Goal: Transaction & Acquisition: Subscribe to service/newsletter

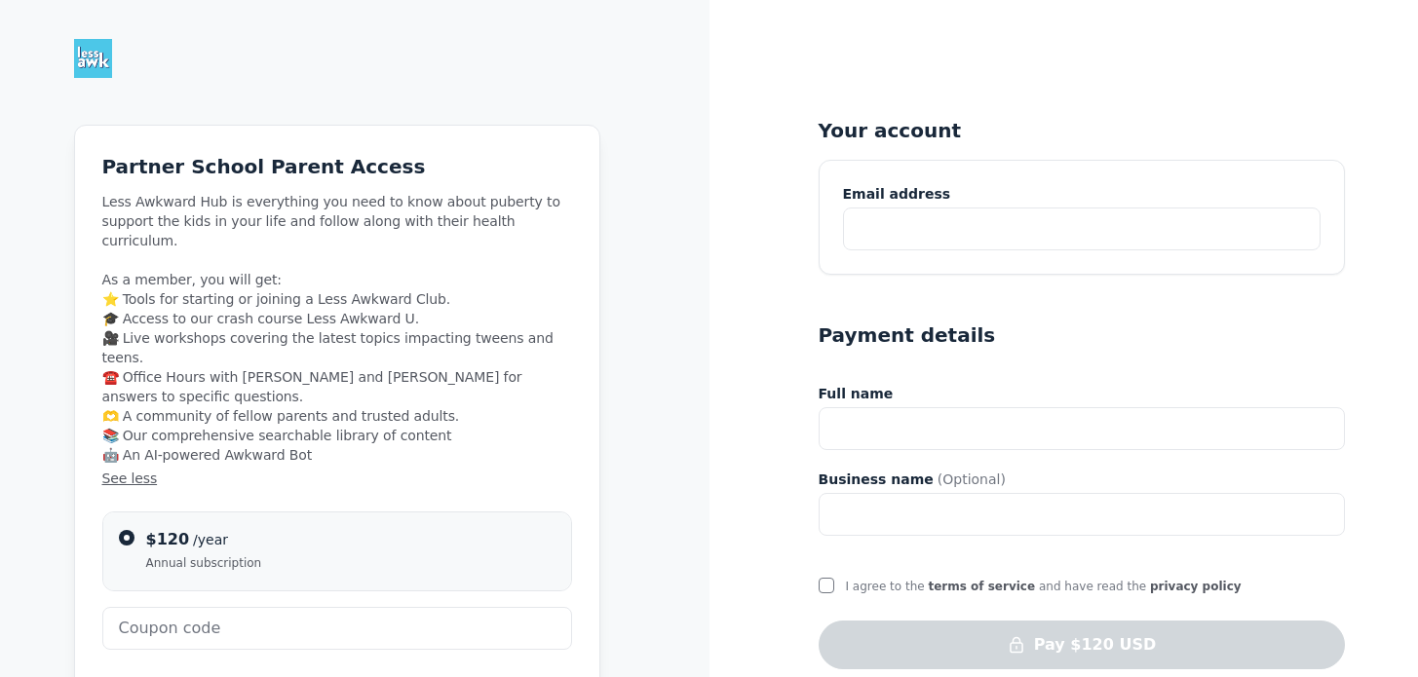
type input "BERKELEYPARENTS"
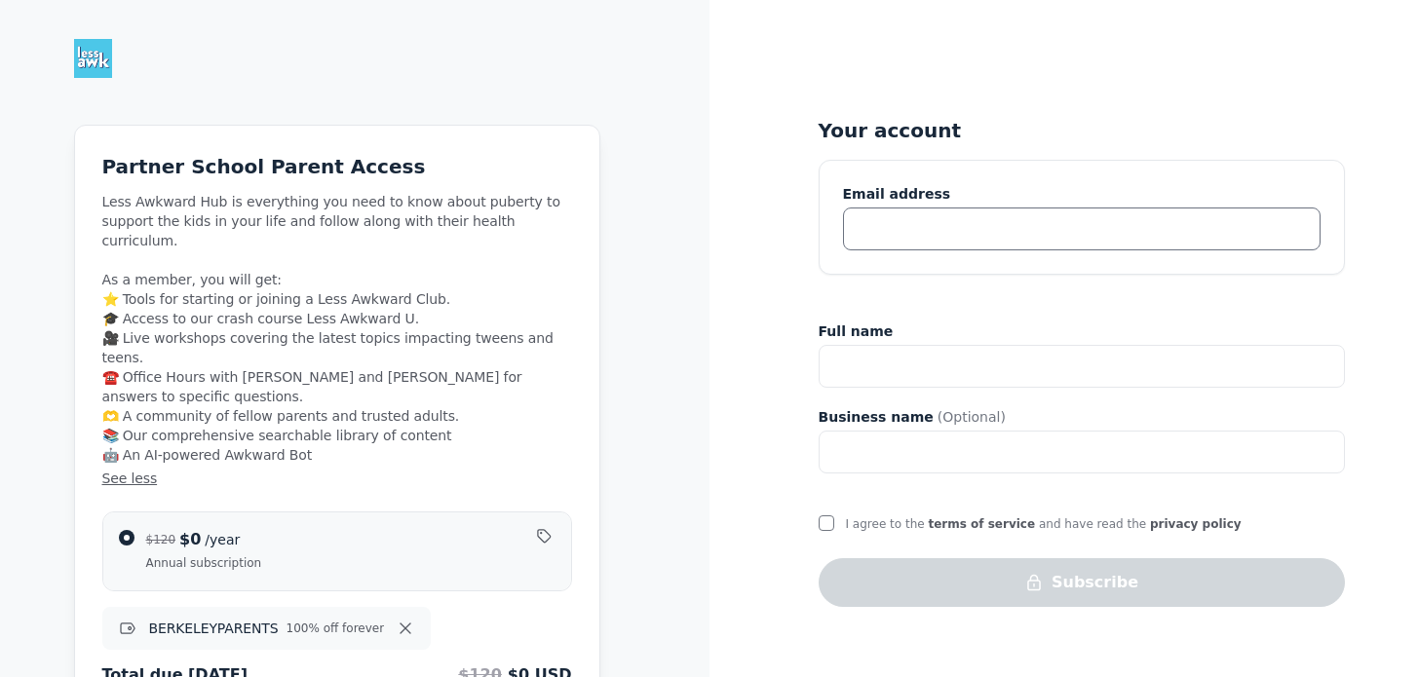
click at [889, 230] on input "text" at bounding box center [1081, 229] width 477 height 43
type input "kriegerliz@yahoo.com"
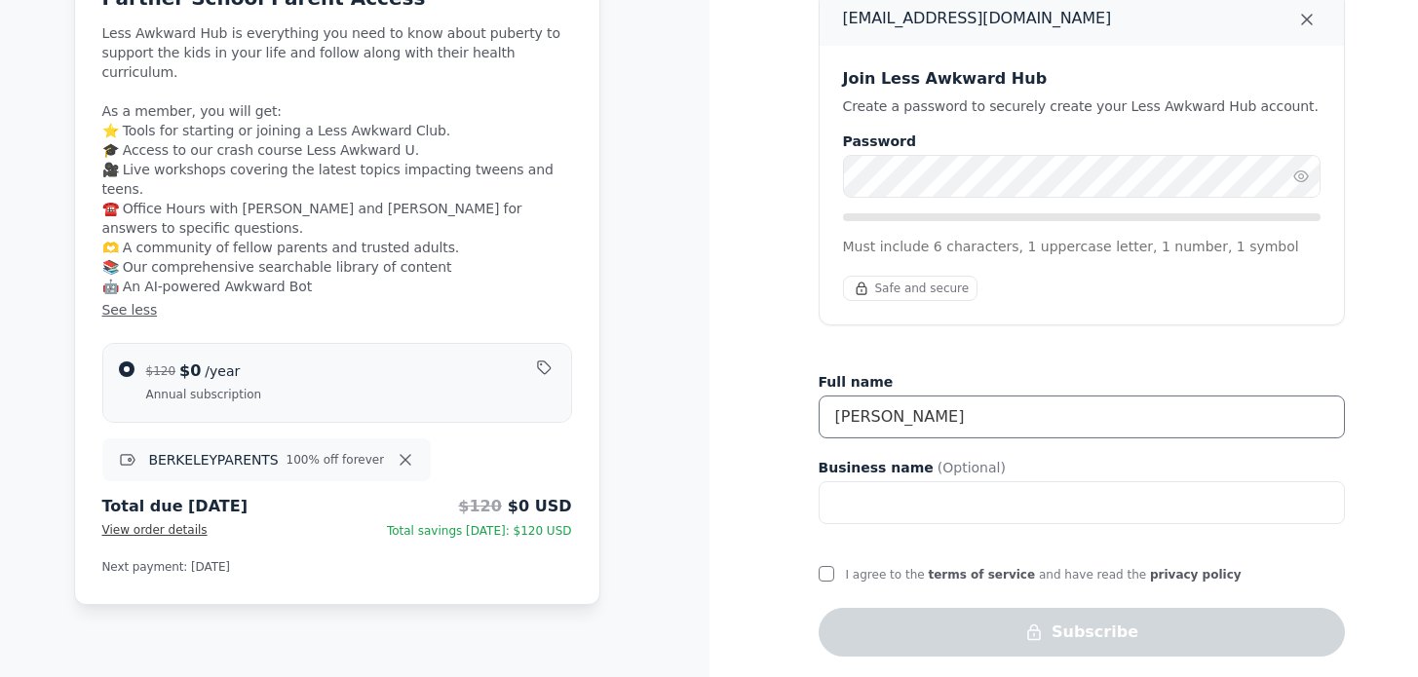
scroll to position [179, 0]
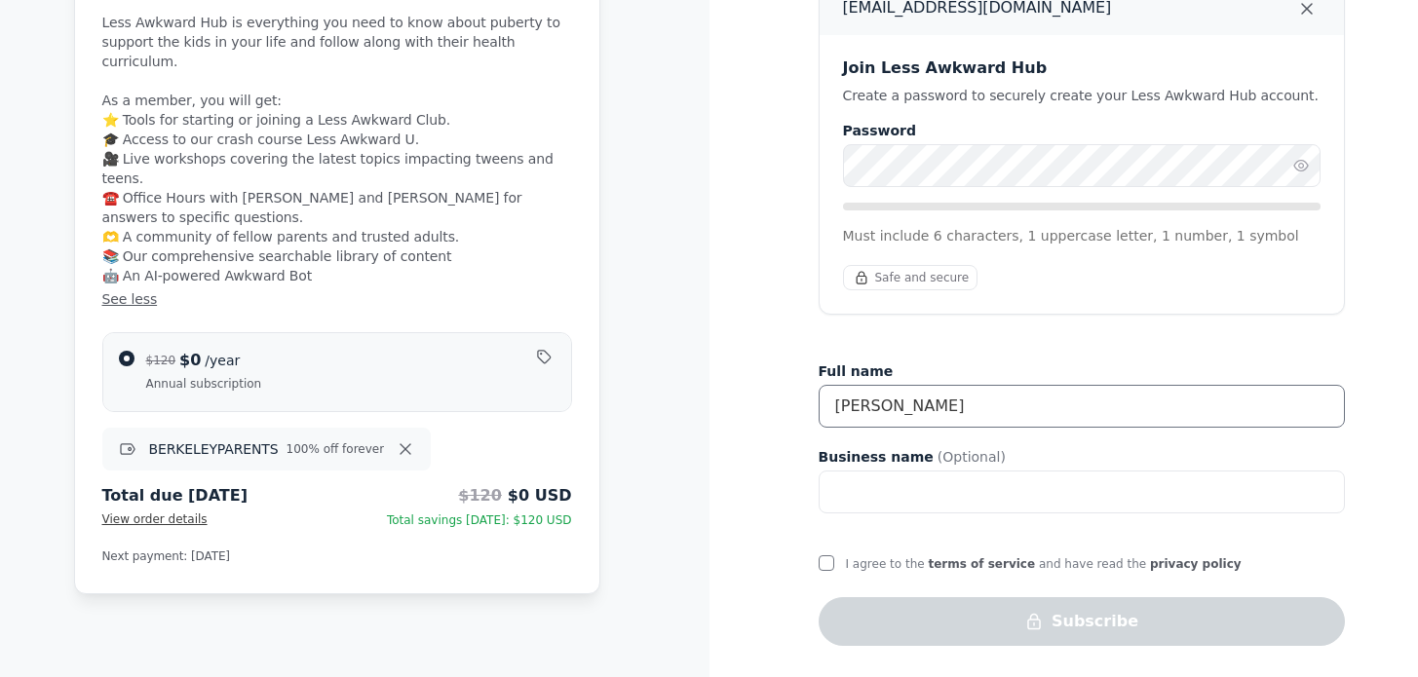
type input "liz krieger"
click at [0, 498] on com-1password-button at bounding box center [0, 498] width 0 height 0
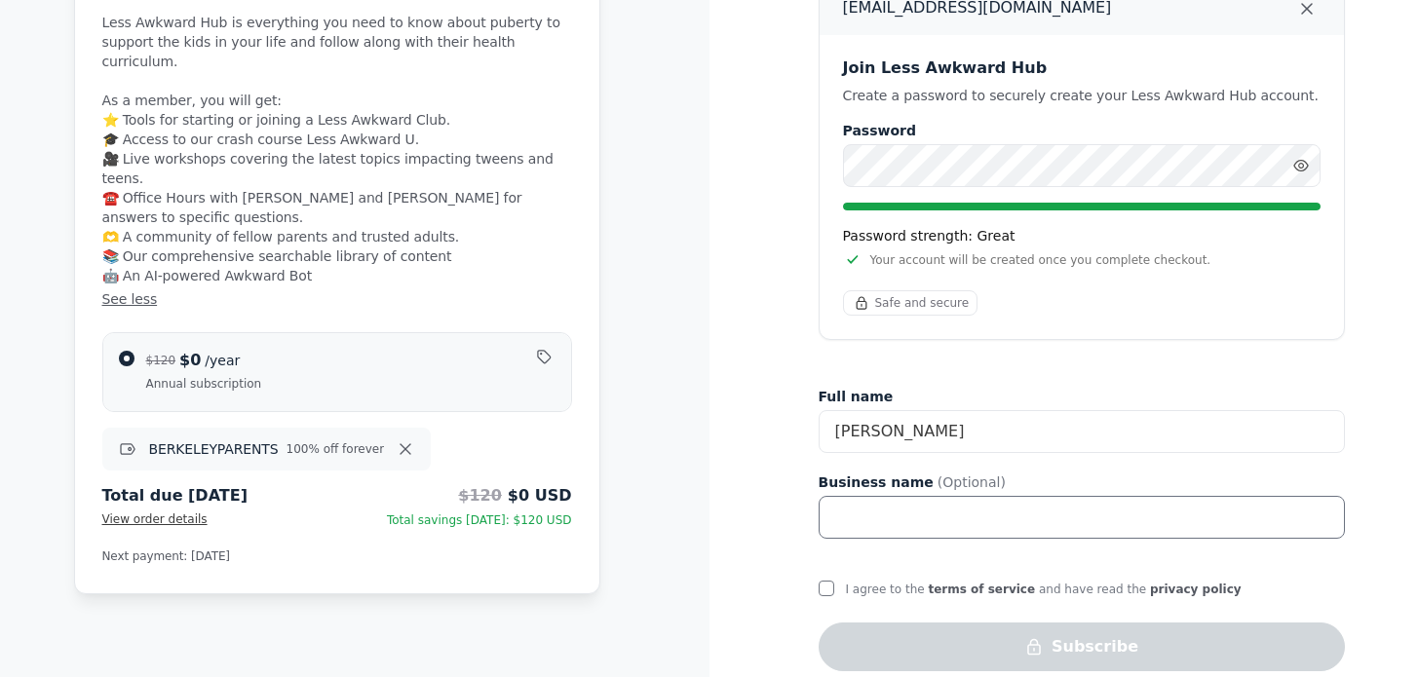
click at [969, 522] on input "text" at bounding box center [1081, 517] width 526 height 43
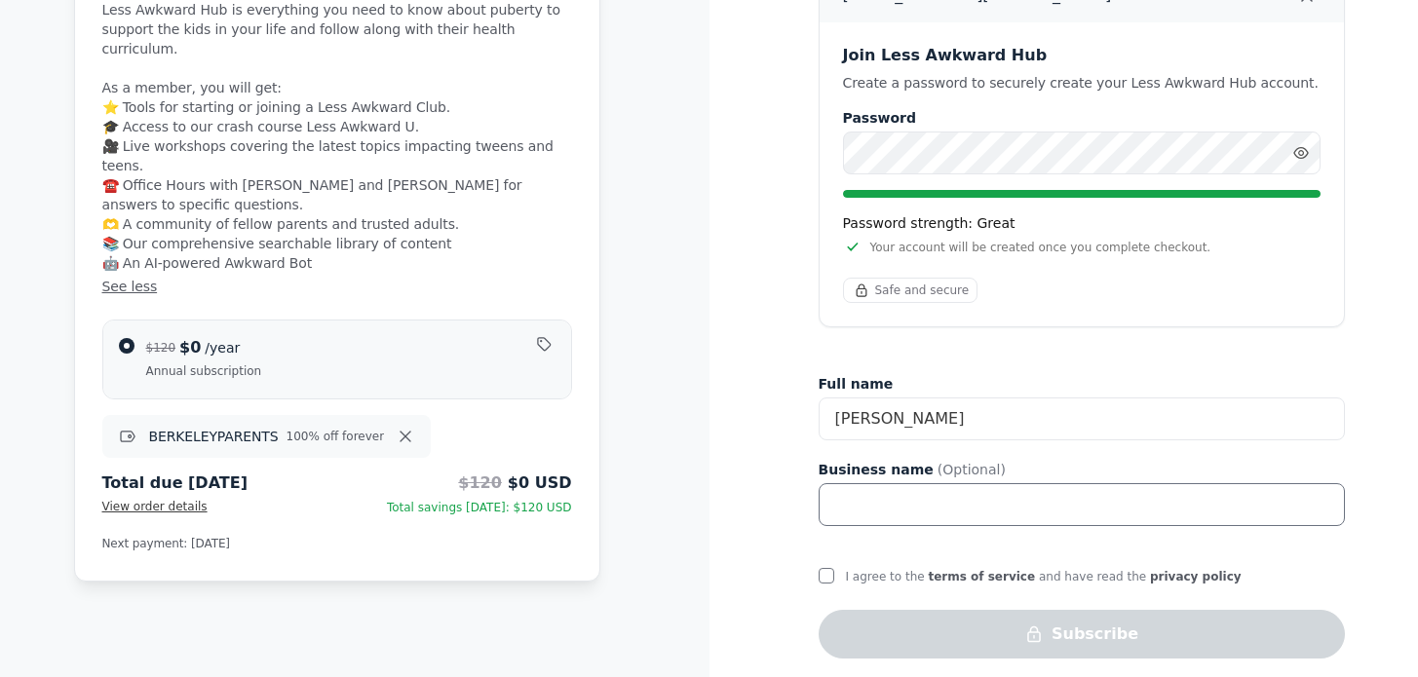
scroll to position [205, 0]
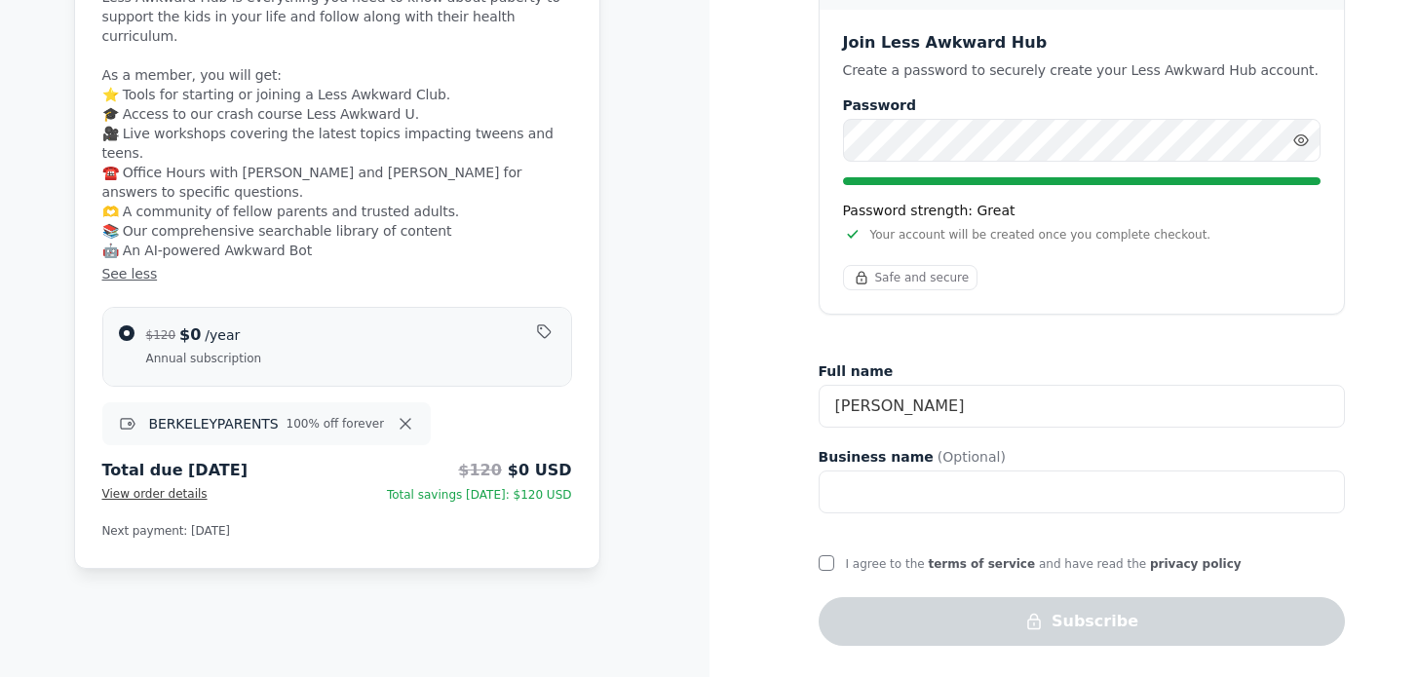
drag, startPoint x: 820, startPoint y: 553, endPoint x: 904, endPoint y: 615, distance: 103.9
click at [820, 554] on div at bounding box center [826, 561] width 16 height 19
click at [832, 567] on input "I agree to the terms of service and have read the privacy policy" at bounding box center [826, 563] width 16 height 16
checkbox input "true"
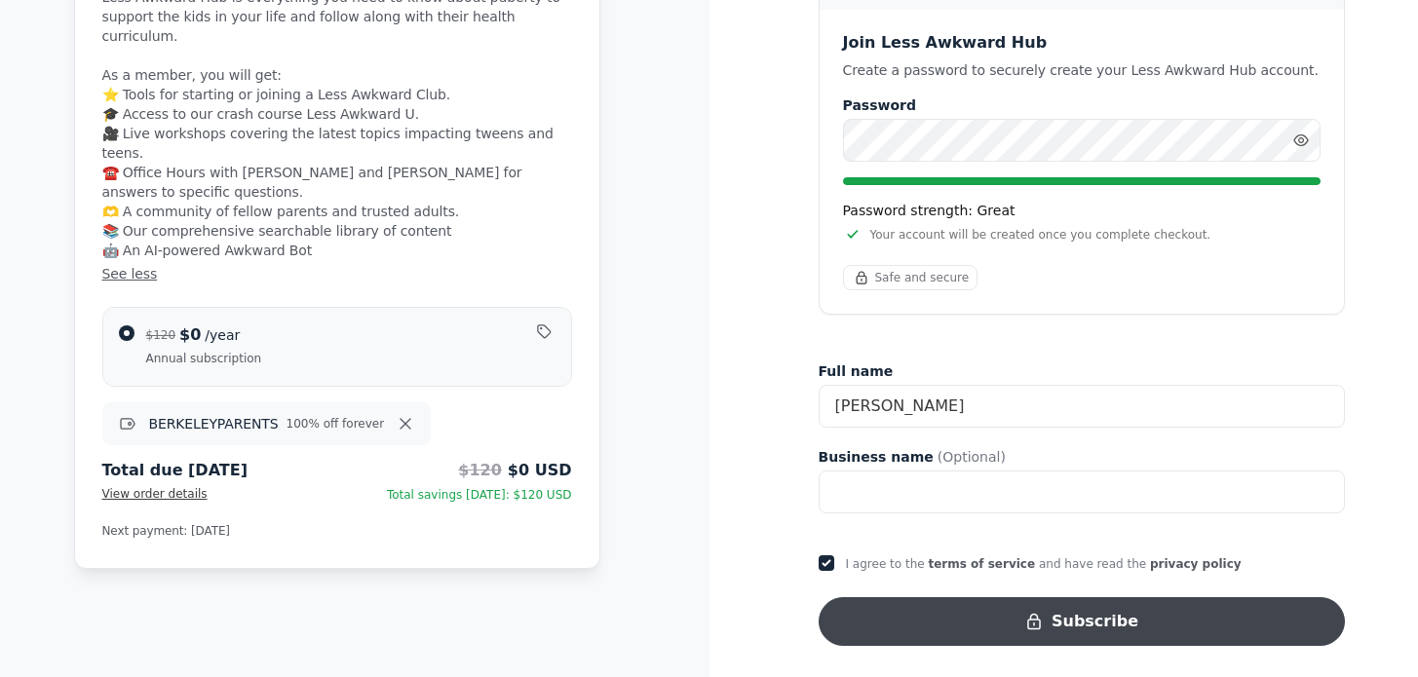
click at [948, 614] on button "Subscribe" at bounding box center [1081, 621] width 526 height 49
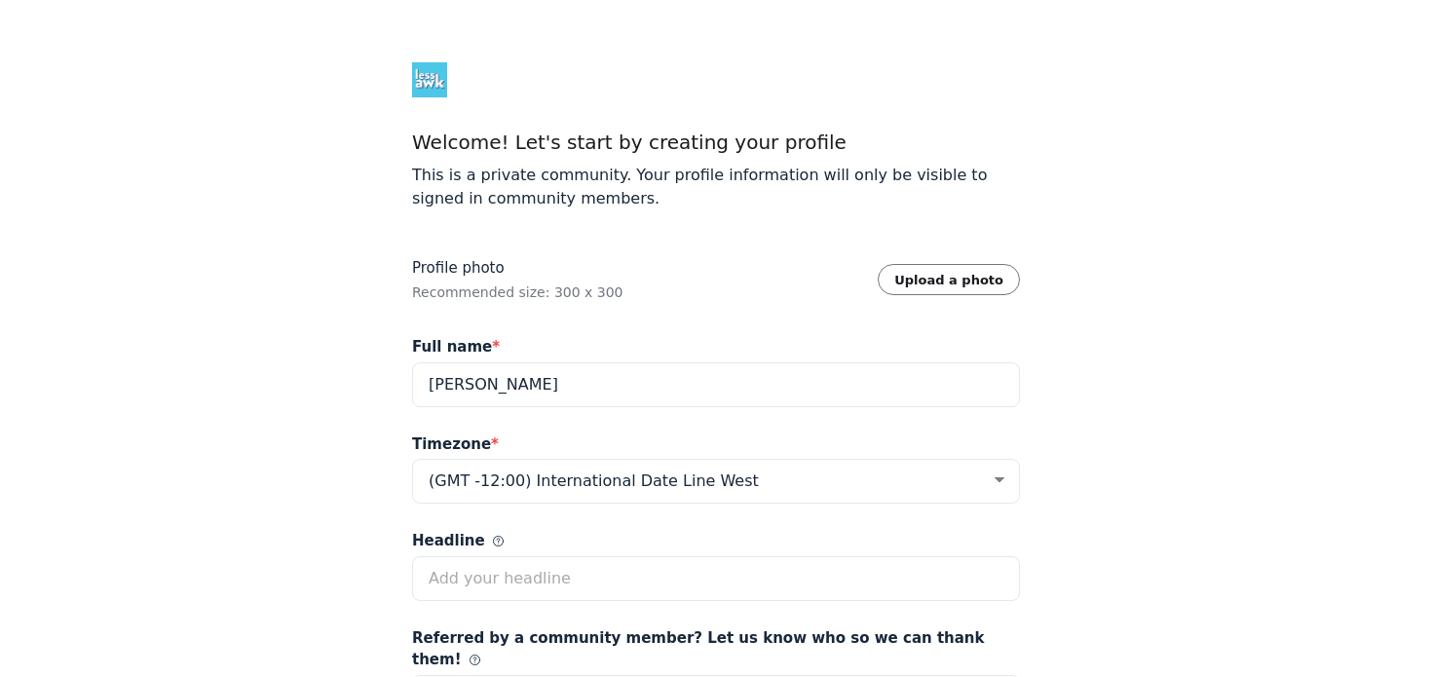
select select "Eastern Time ([GEOGRAPHIC_DATA] & [GEOGRAPHIC_DATA])"
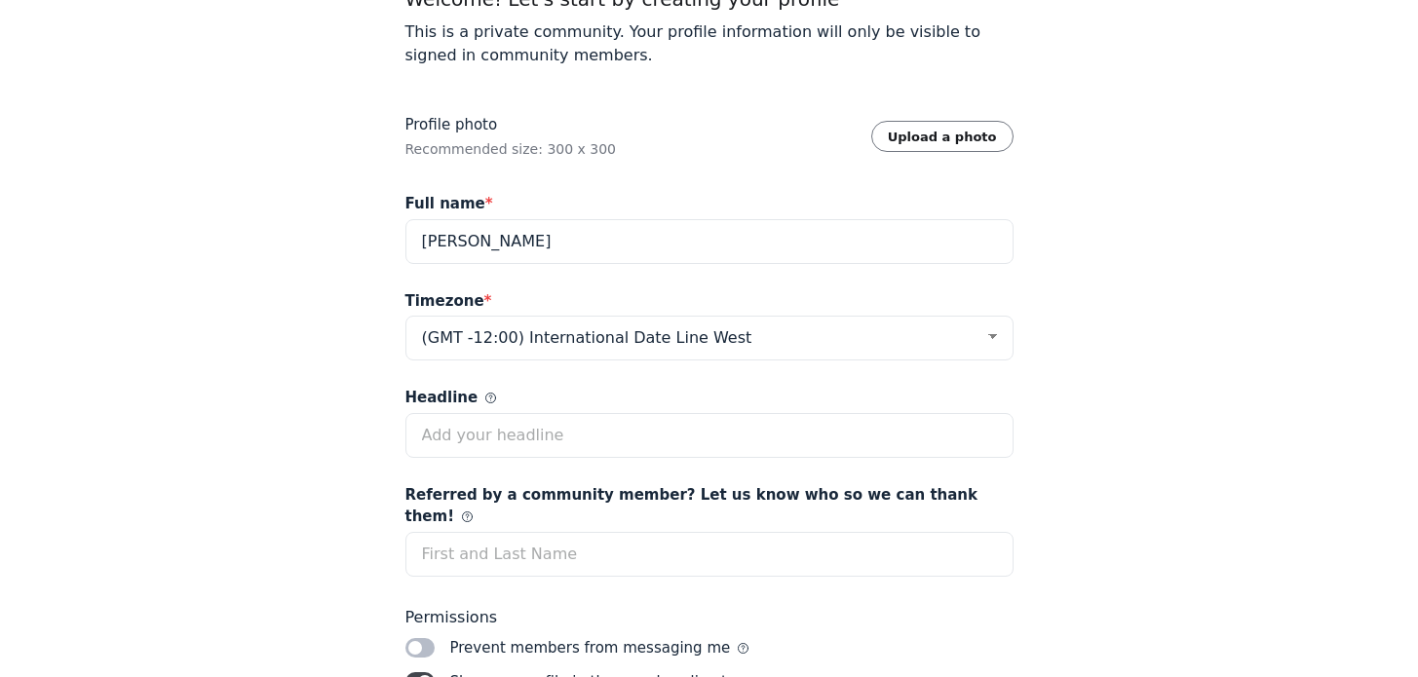
scroll to position [251, 0]
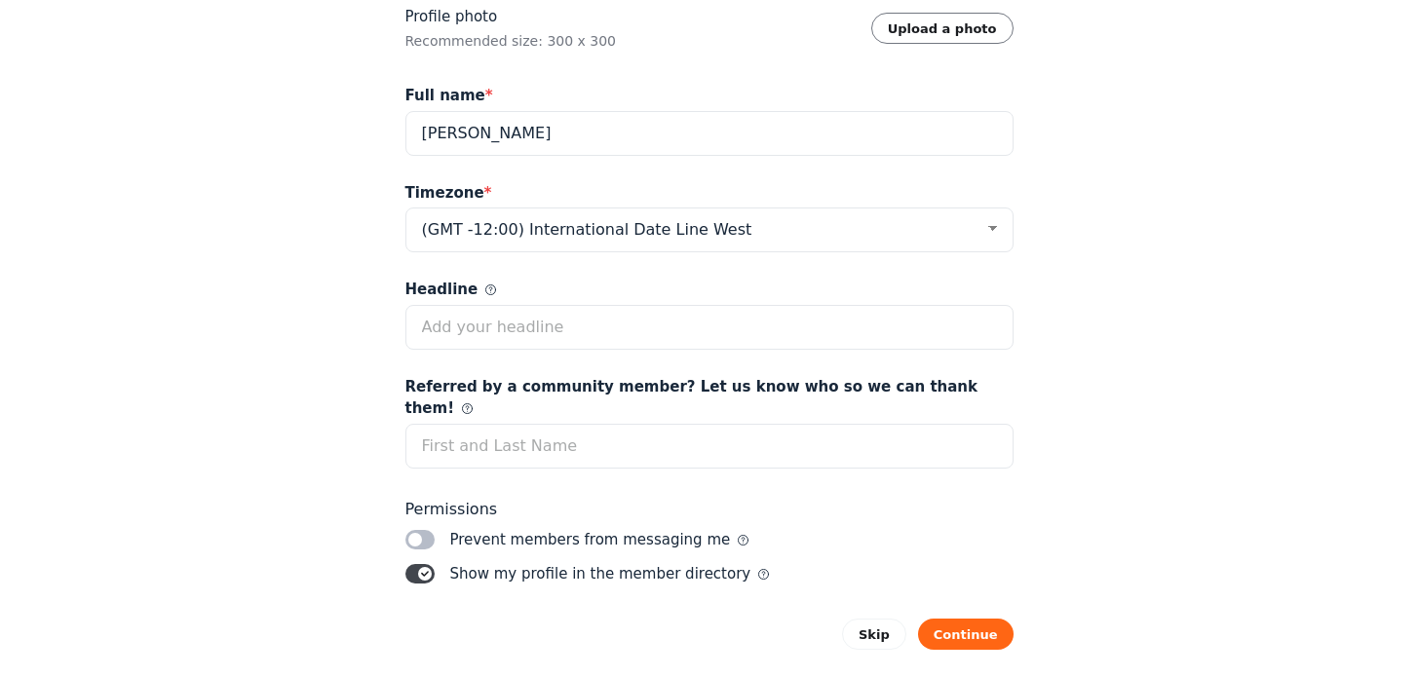
click at [420, 564] on label "Toggle switch" at bounding box center [419, 573] width 29 height 19
click at [0, 0] on input "Toggle switch" at bounding box center [0, 0] width 0 height 0
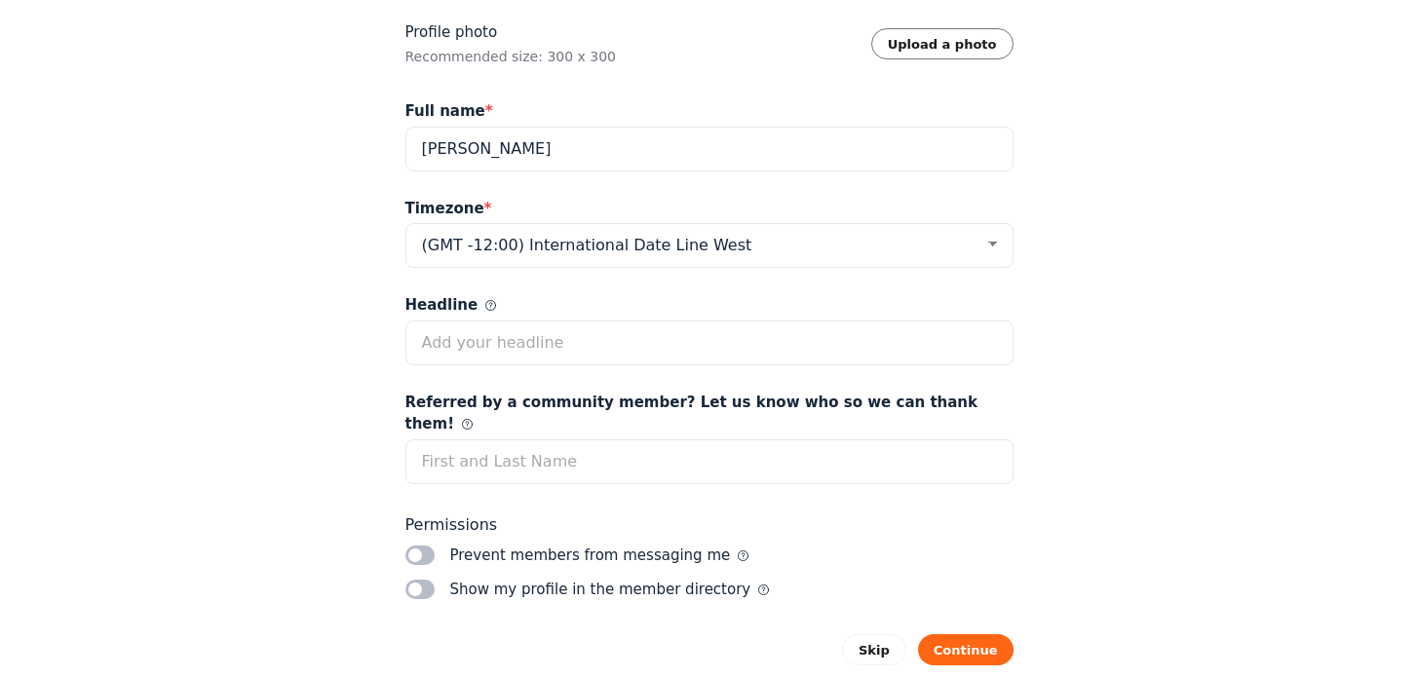
scroll to position [222, 0]
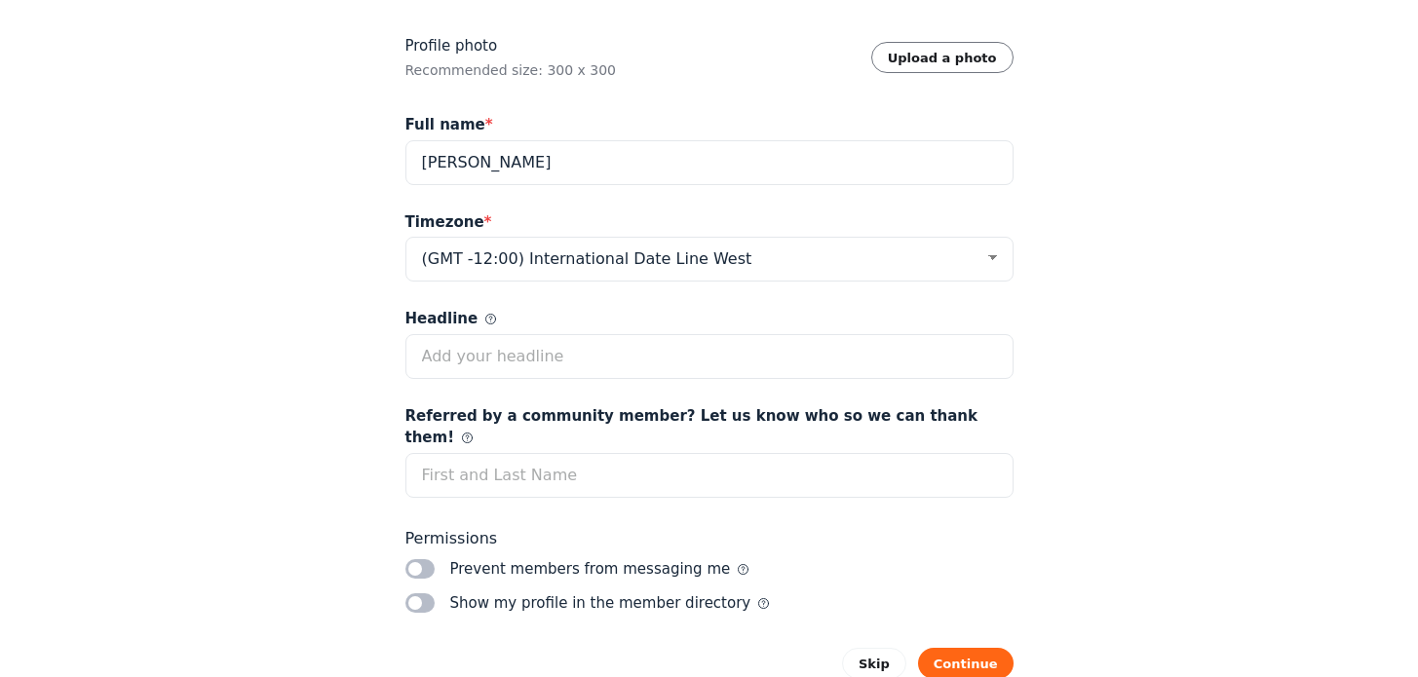
click at [409, 559] on label "Toggle switch" at bounding box center [419, 568] width 29 height 19
click at [0, 0] on input "Toggle switch" at bounding box center [0, 0] width 0 height 0
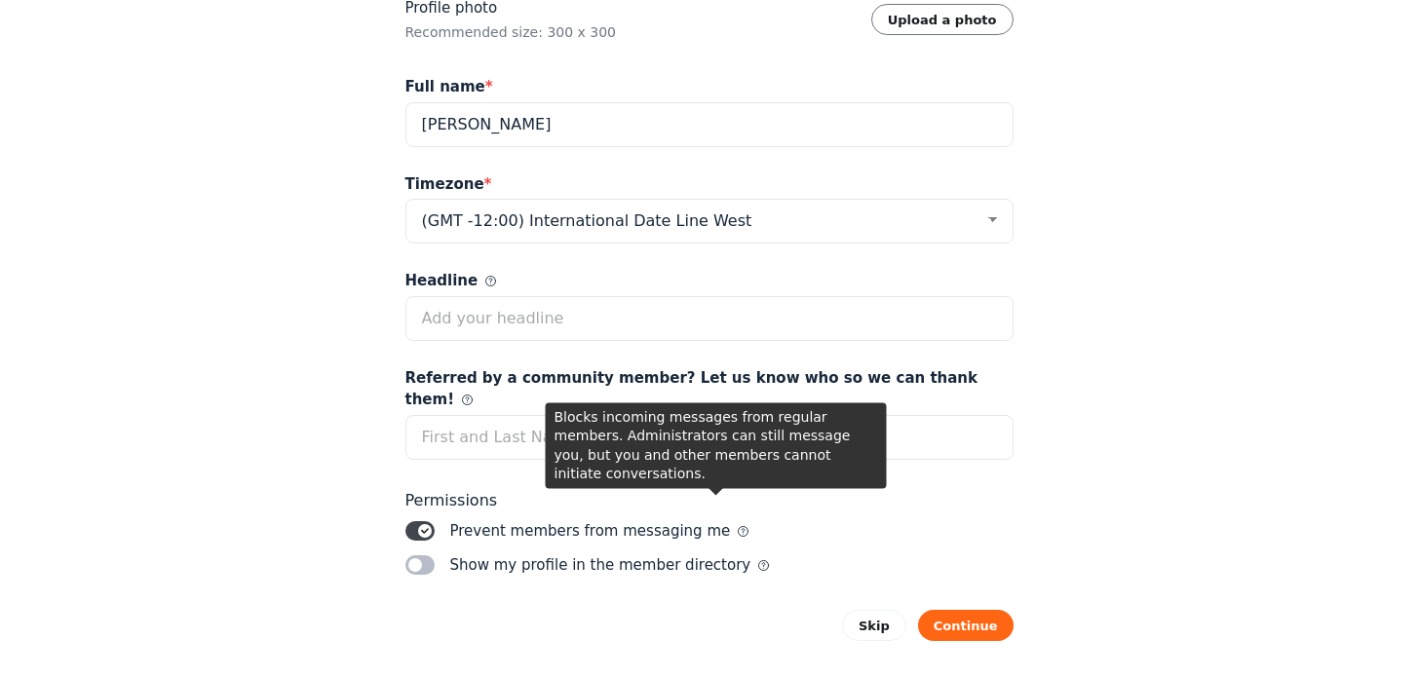
scroll to position [265, 0]
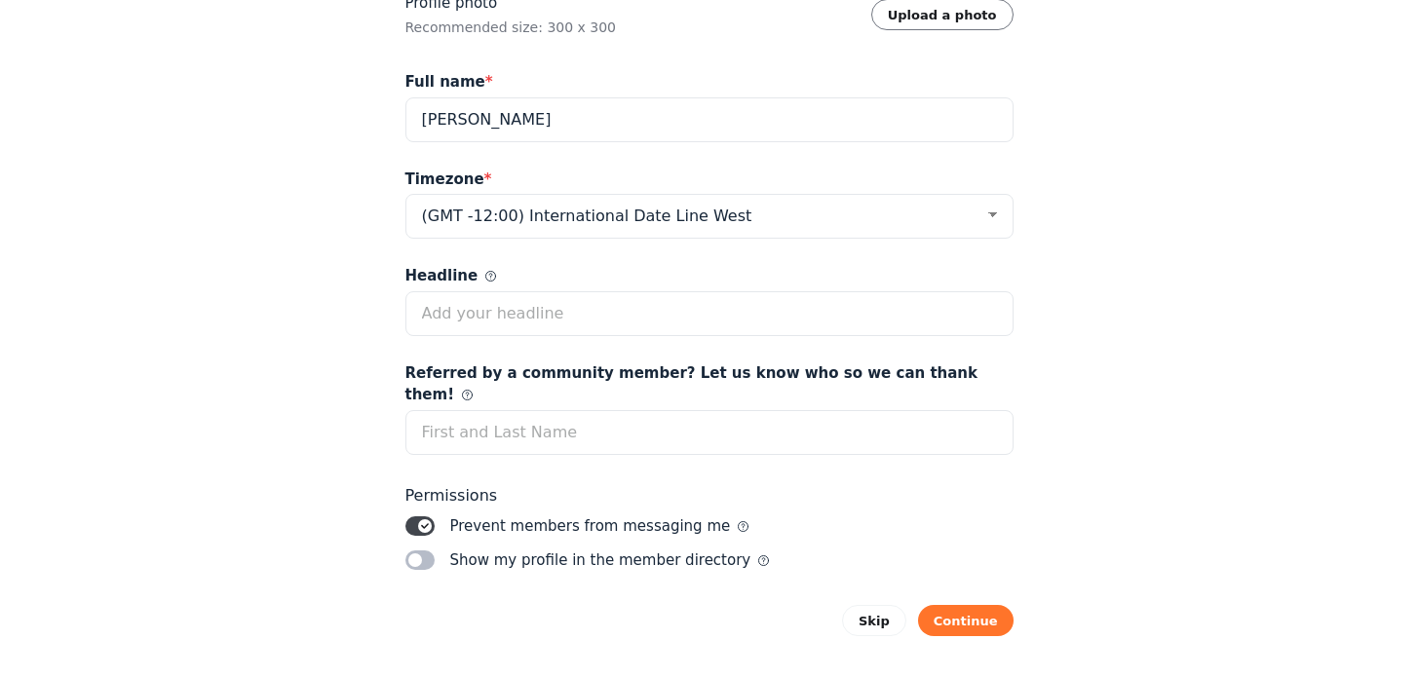
click at [945, 605] on button "Continue" at bounding box center [965, 620] width 95 height 31
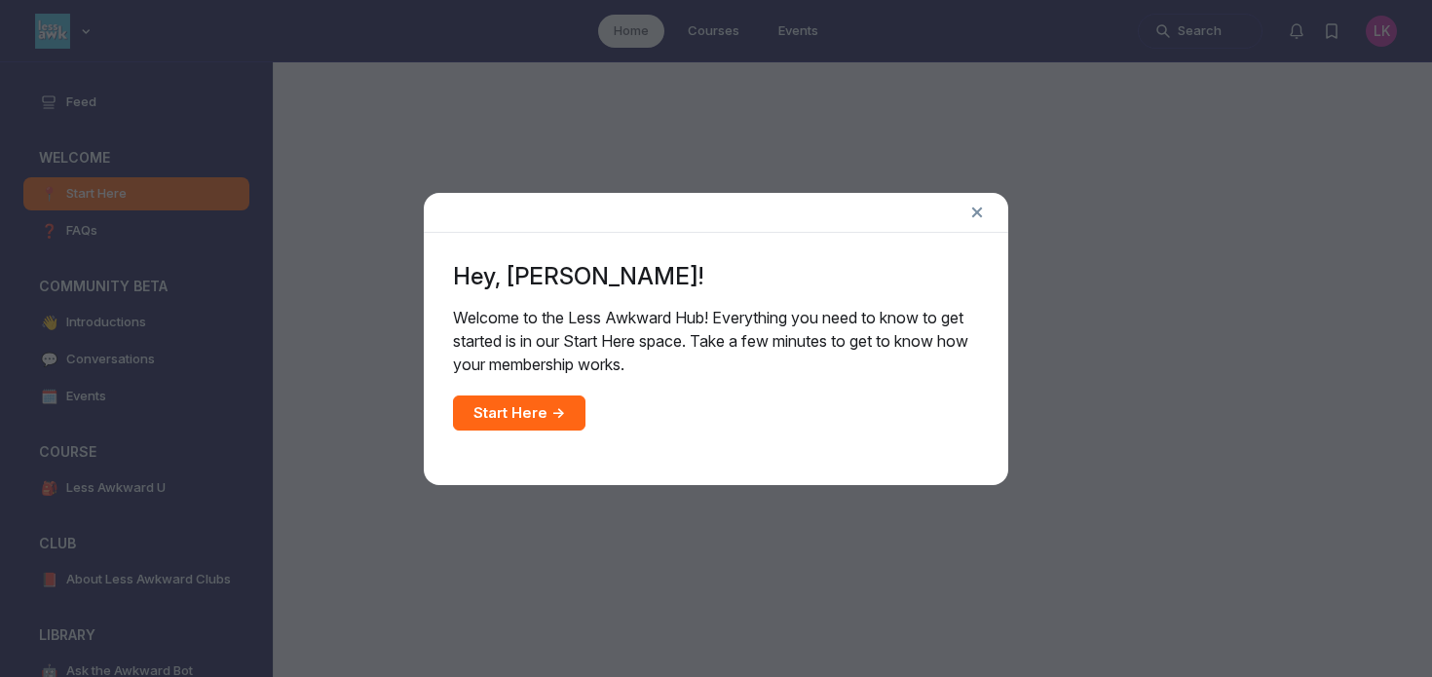
scroll to position [5233, 3732]
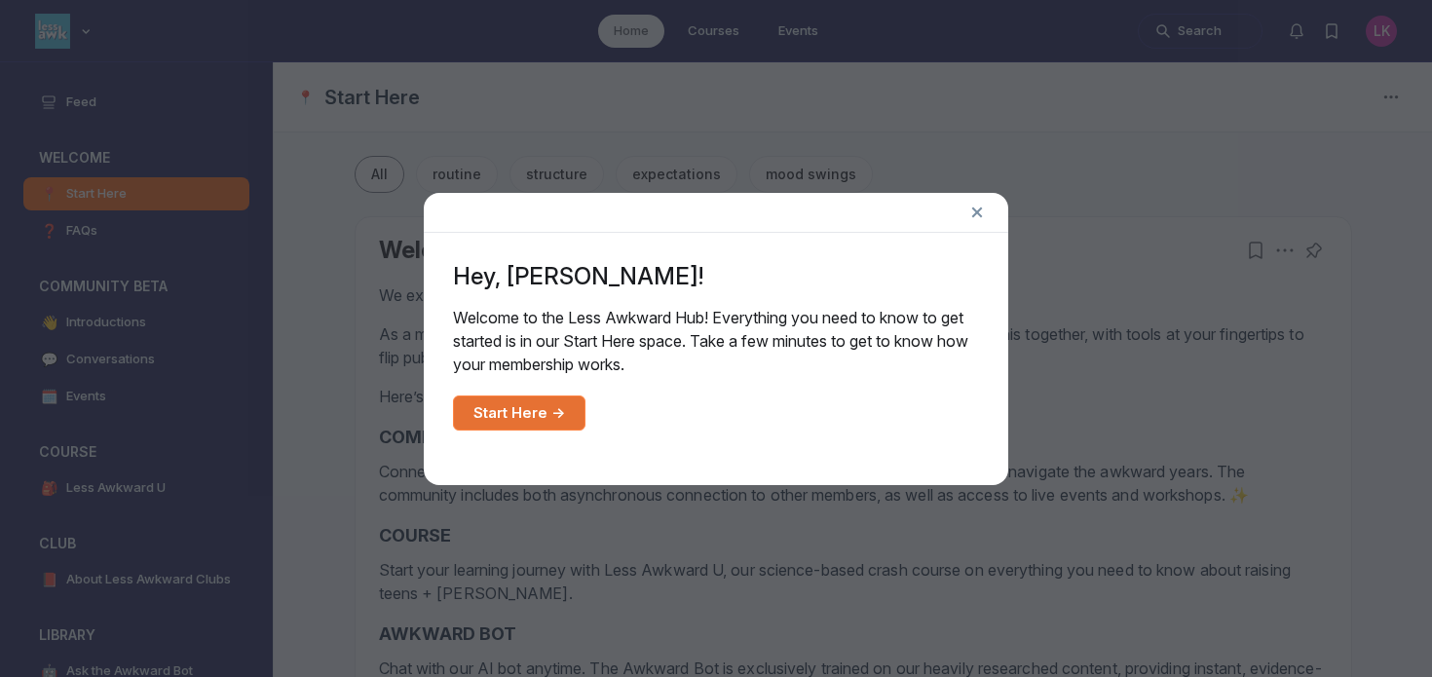
click at [528, 417] on link "Start Here →" at bounding box center [519, 413] width 133 height 35
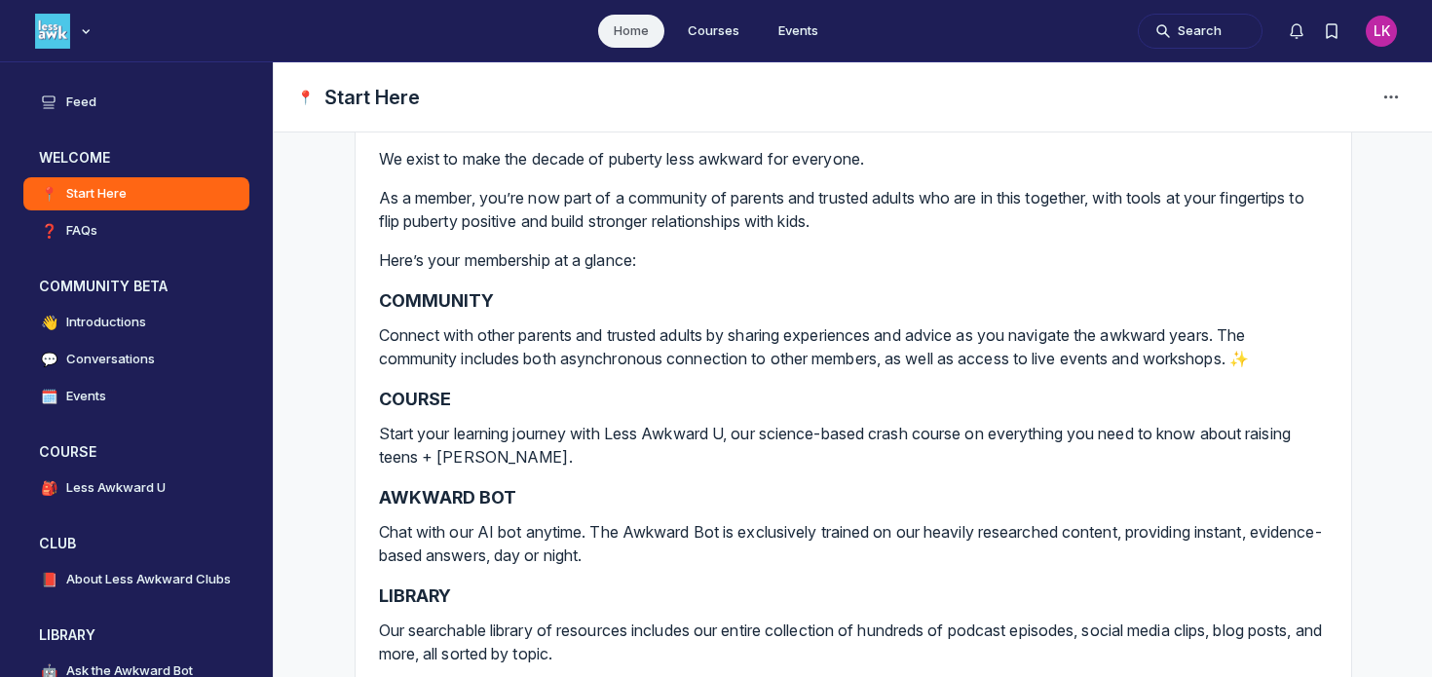
scroll to position [132, 0]
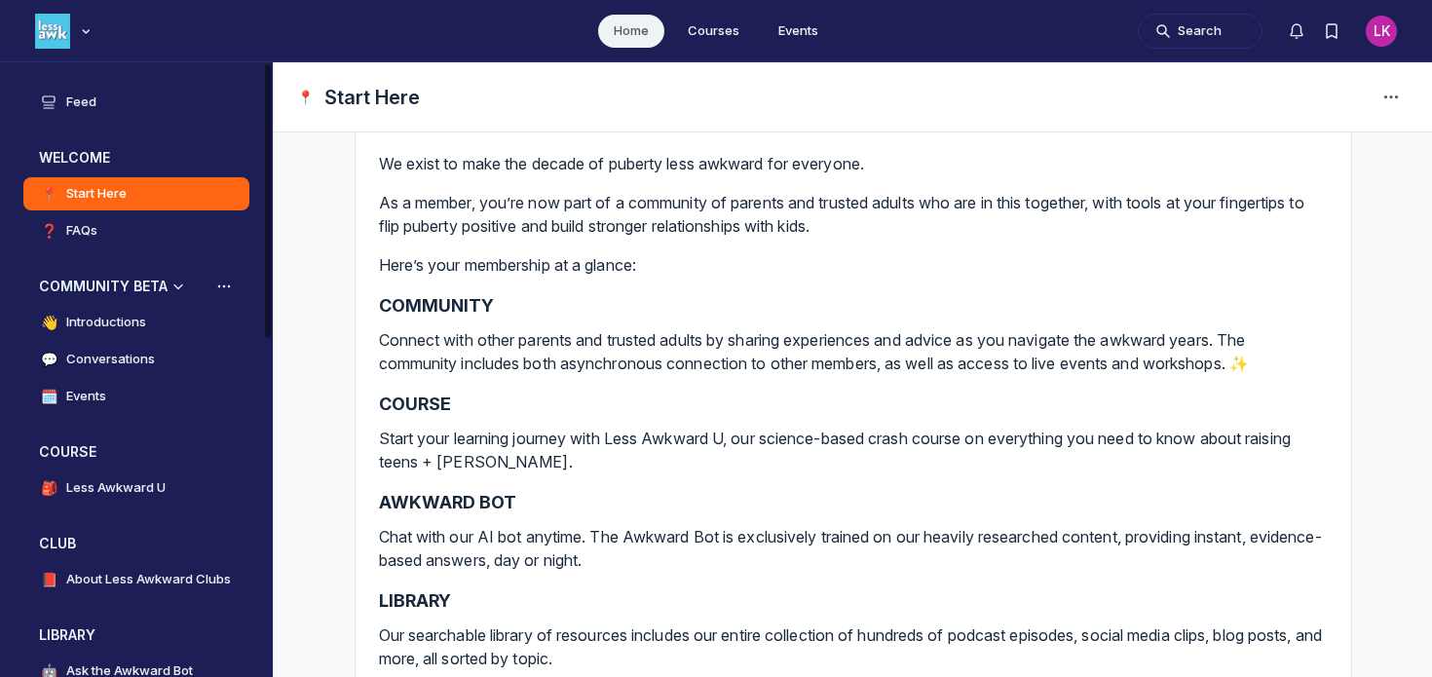
click at [129, 361] on h4 "Conversations" at bounding box center [110, 359] width 89 height 19
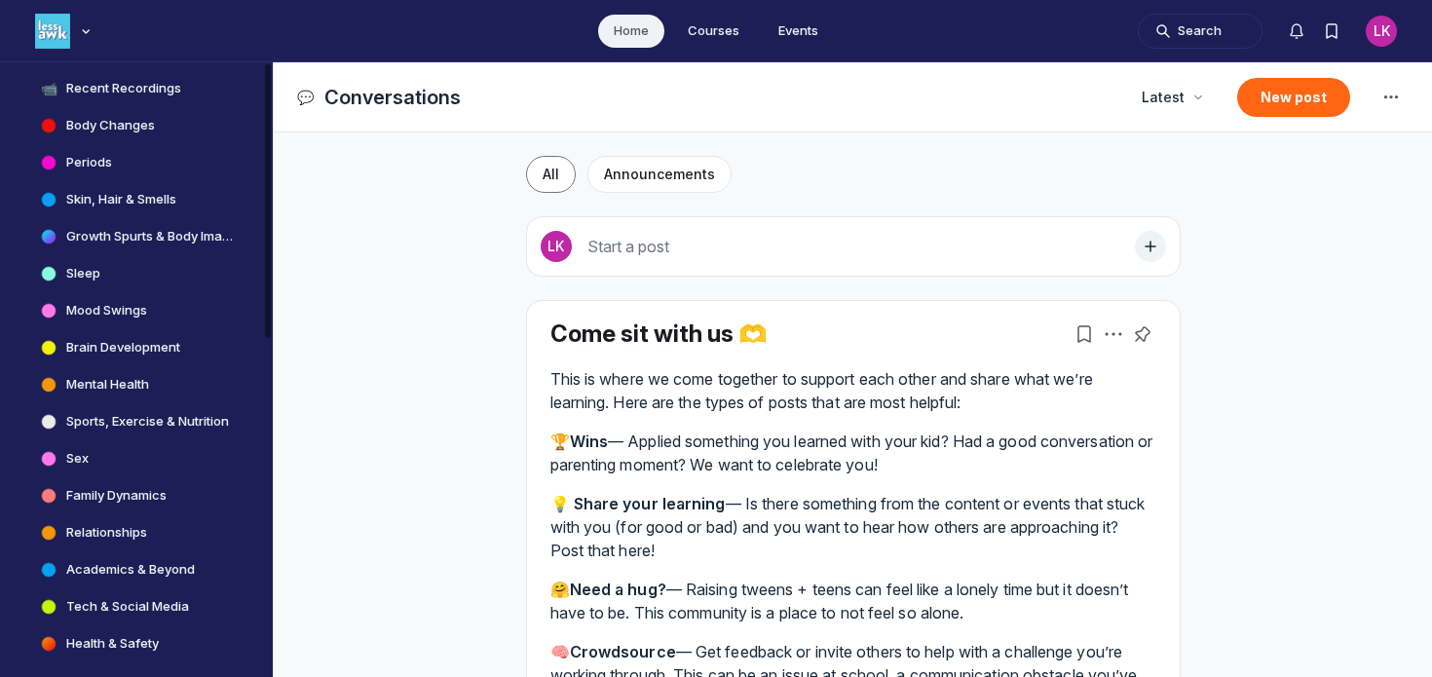
scroll to position [637, 0]
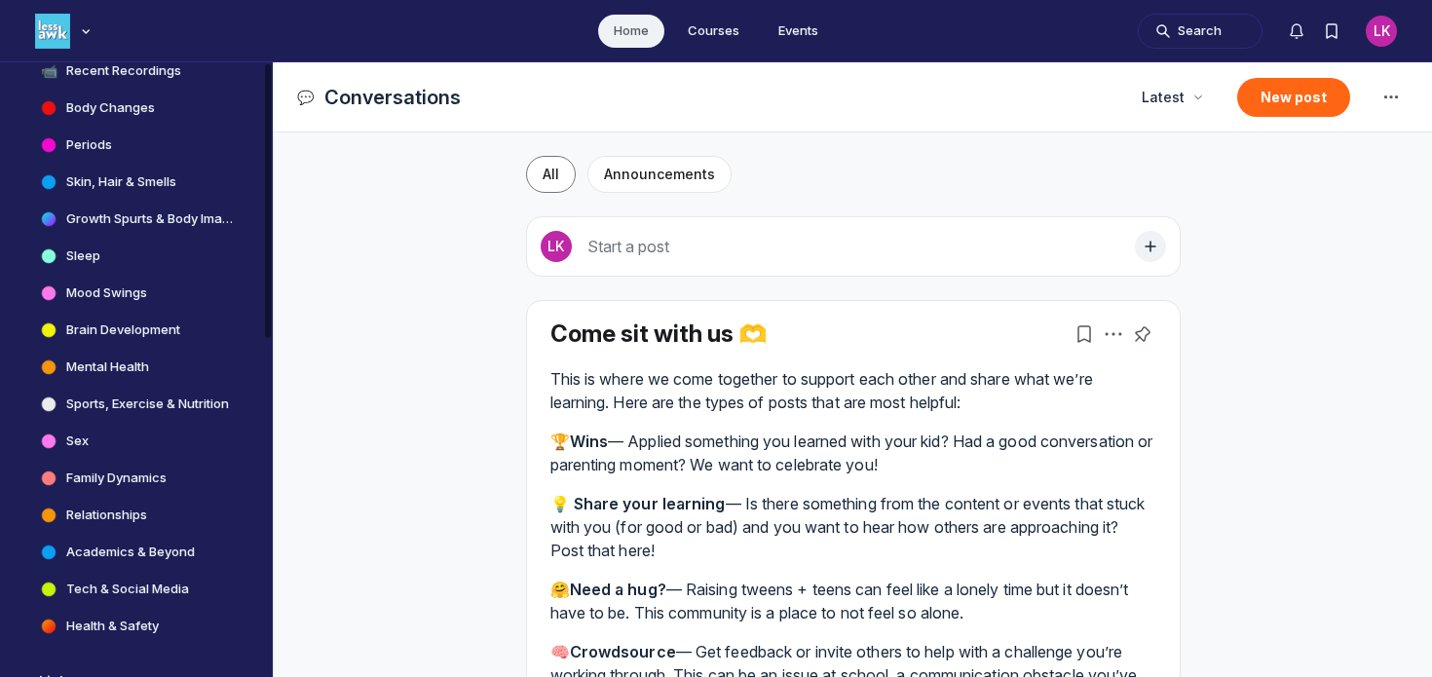
click at [145, 438] on link "Sex" at bounding box center [136, 441] width 226 height 33
